Goal: Navigation & Orientation: Go to known website

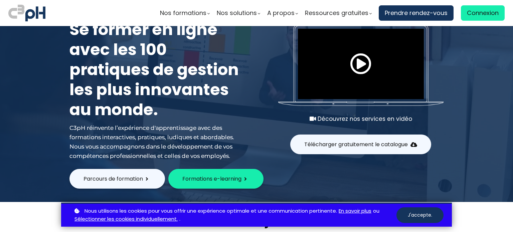
scroll to position [33, 0]
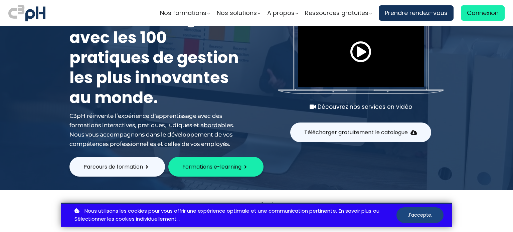
click at [427, 218] on button "J'accepte." at bounding box center [419, 215] width 47 height 16
